Goal: Task Accomplishment & Management: Complete application form

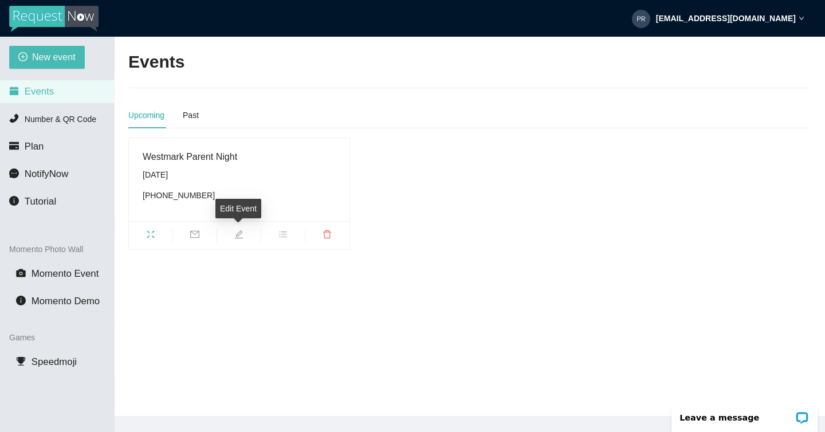
click at [236, 230] on icon "edit" at bounding box center [238, 234] width 9 height 9
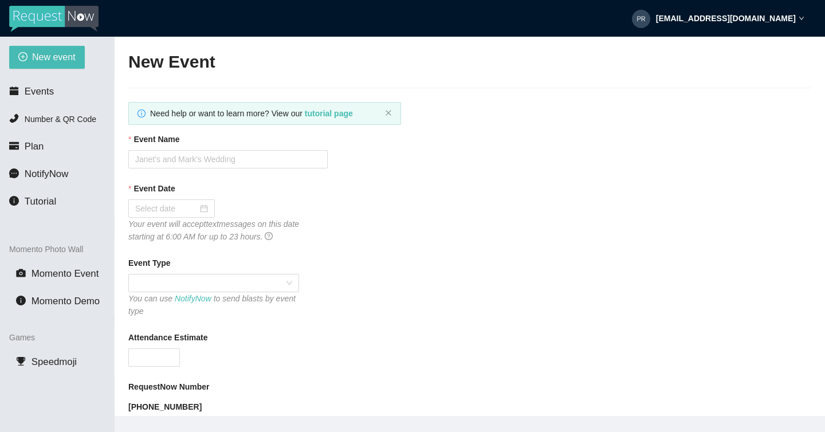
type textarea "Thanks for coming out tonight! Follow PSE [URL][DOMAIN_NAME]"
type input "Westmark Parent Night"
type input "[DATE]"
type input "80"
type textarea "Thanks for coming out tonight! Follow PSE [URL][DOMAIN_NAME]"
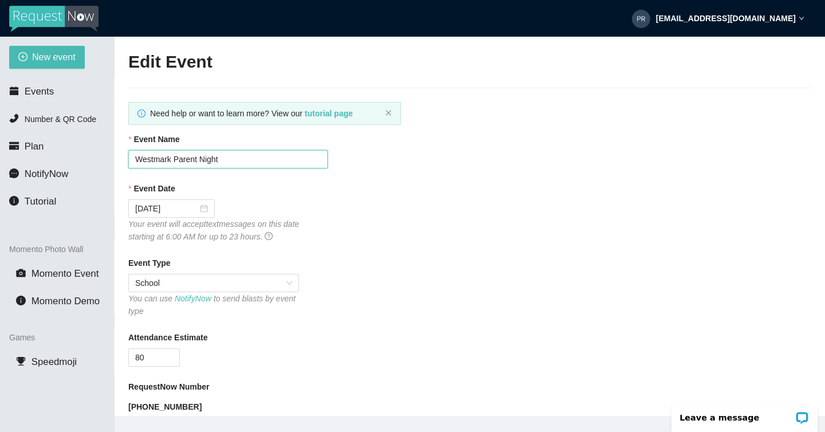
click at [226, 158] on input "Westmark Parent Night" at bounding box center [227, 159] width 199 height 18
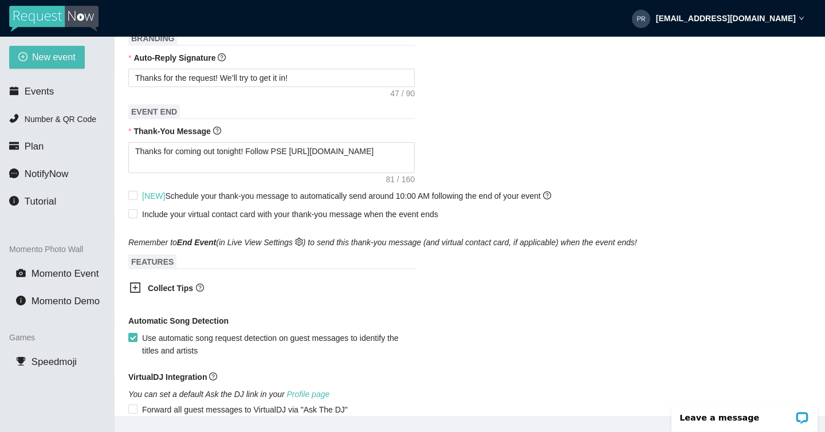
scroll to position [571, 0]
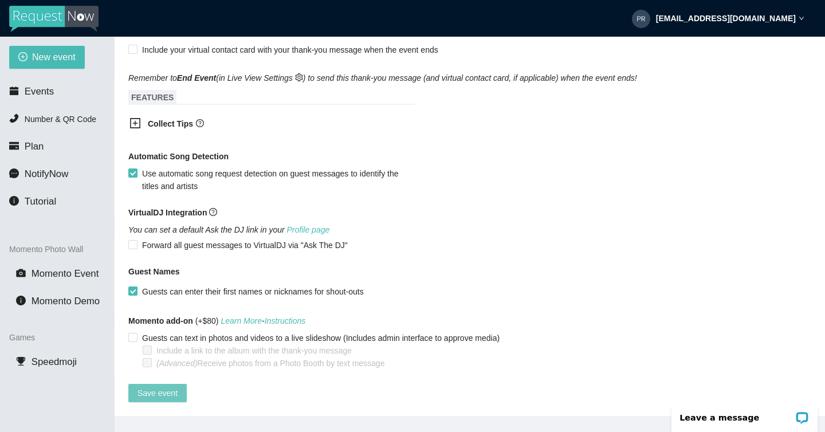
type input "Westmark Parent Bash"
click at [167, 386] on span "Save event" at bounding box center [157, 392] width 40 height 13
click at [51, 89] on span "Events" at bounding box center [39, 91] width 29 height 11
